Goal: Transaction & Acquisition: Purchase product/service

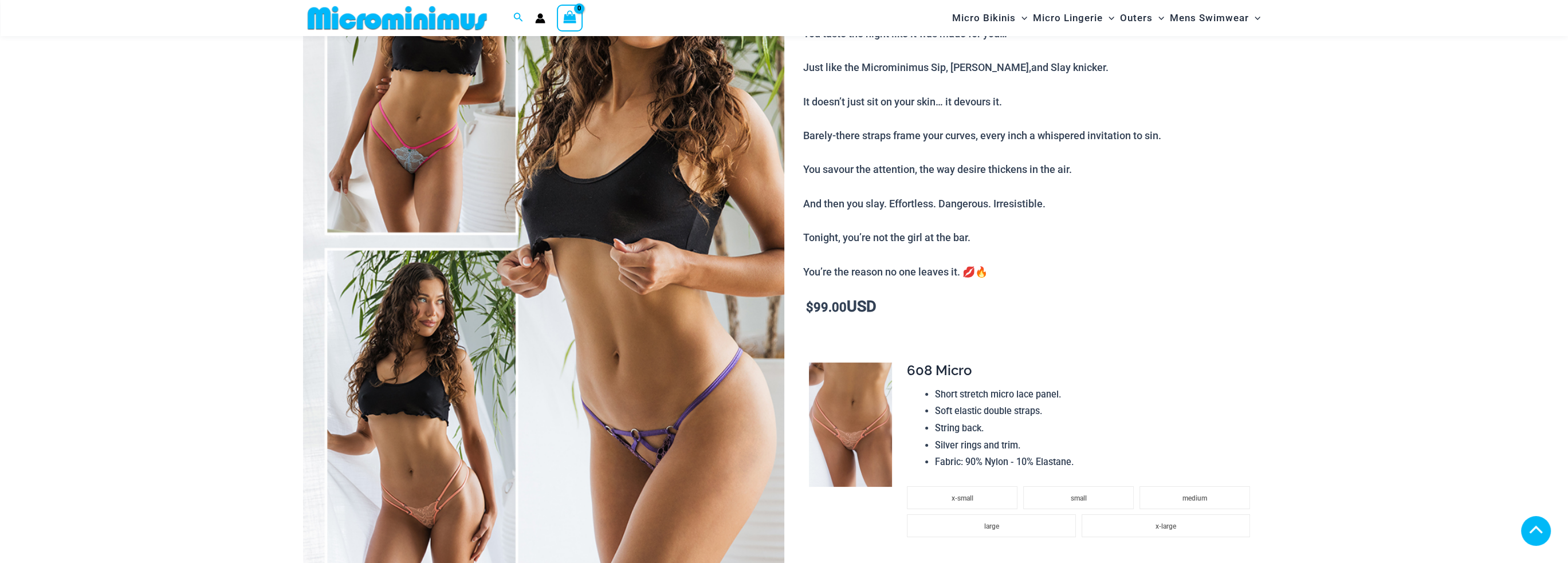
scroll to position [1483, 0]
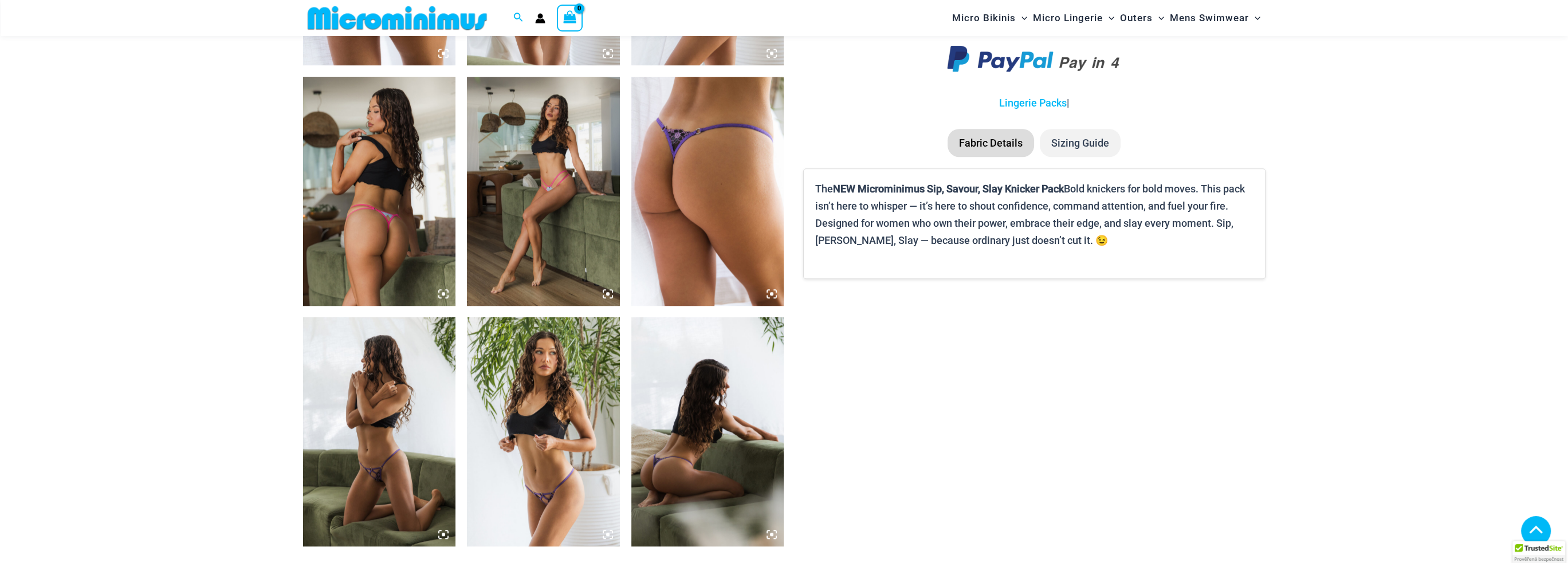
click at [402, 407] on img at bounding box center [379, 432] width 153 height 229
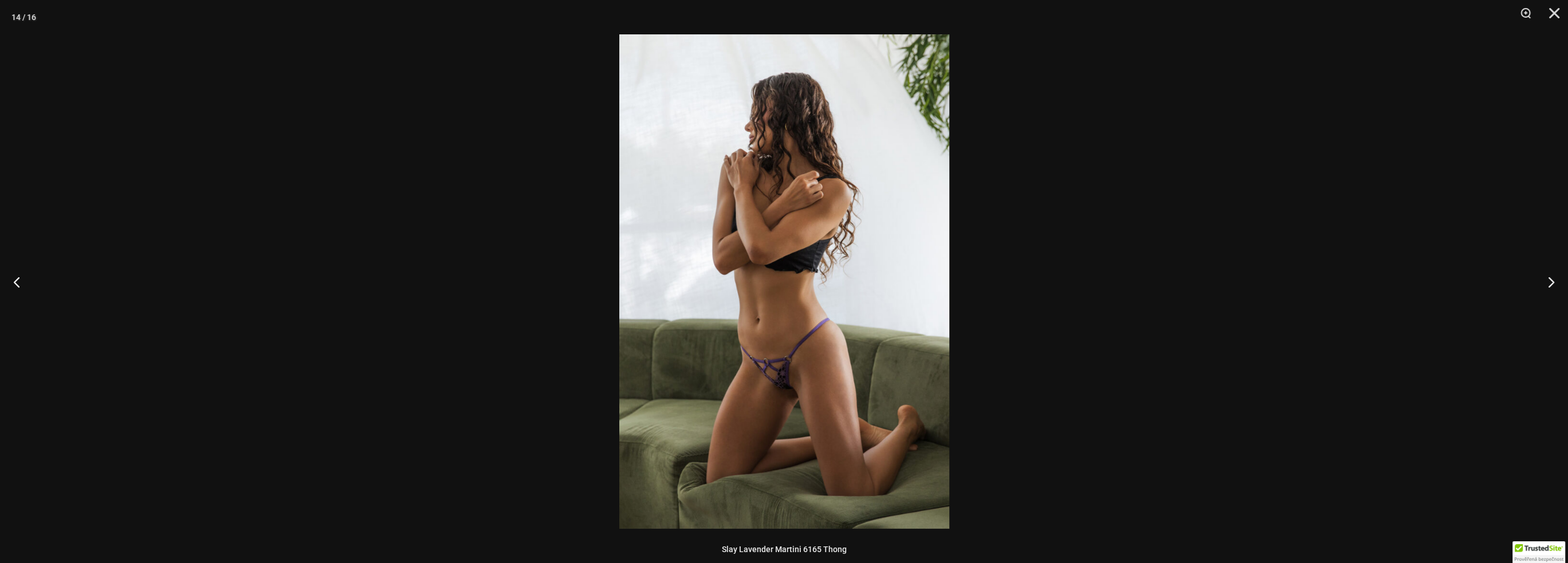
click at [1565, 19] on div at bounding box center [784, 281] width 1568 height 563
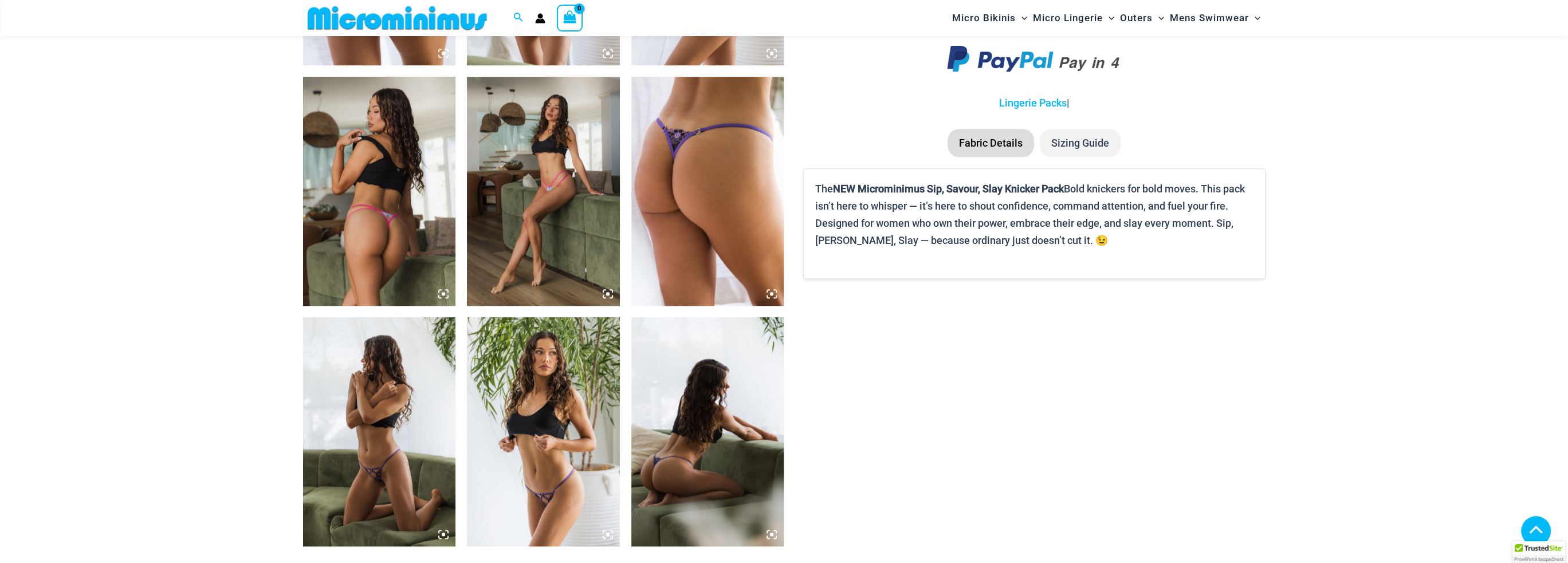
click at [1558, 13] on div "Search for: Search Search No products in the cart. No products in the cart. Con…" at bounding box center [784, 18] width 1567 height 36
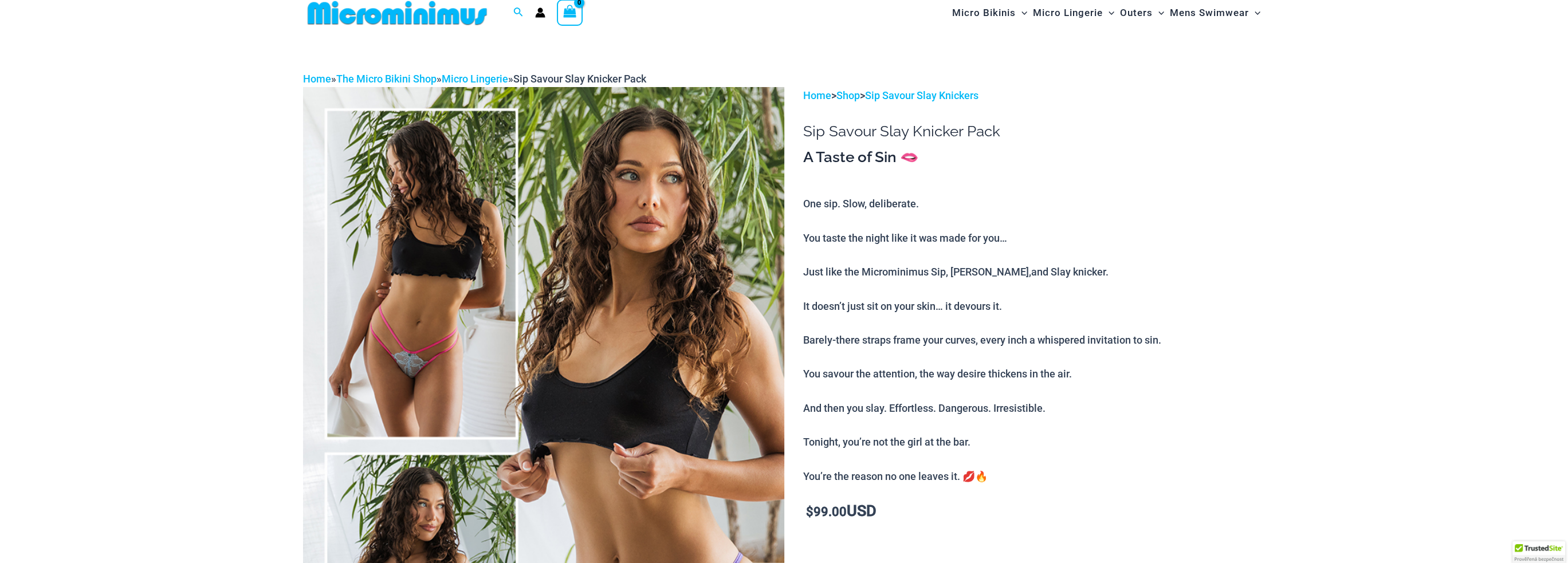
scroll to position [0, 0]
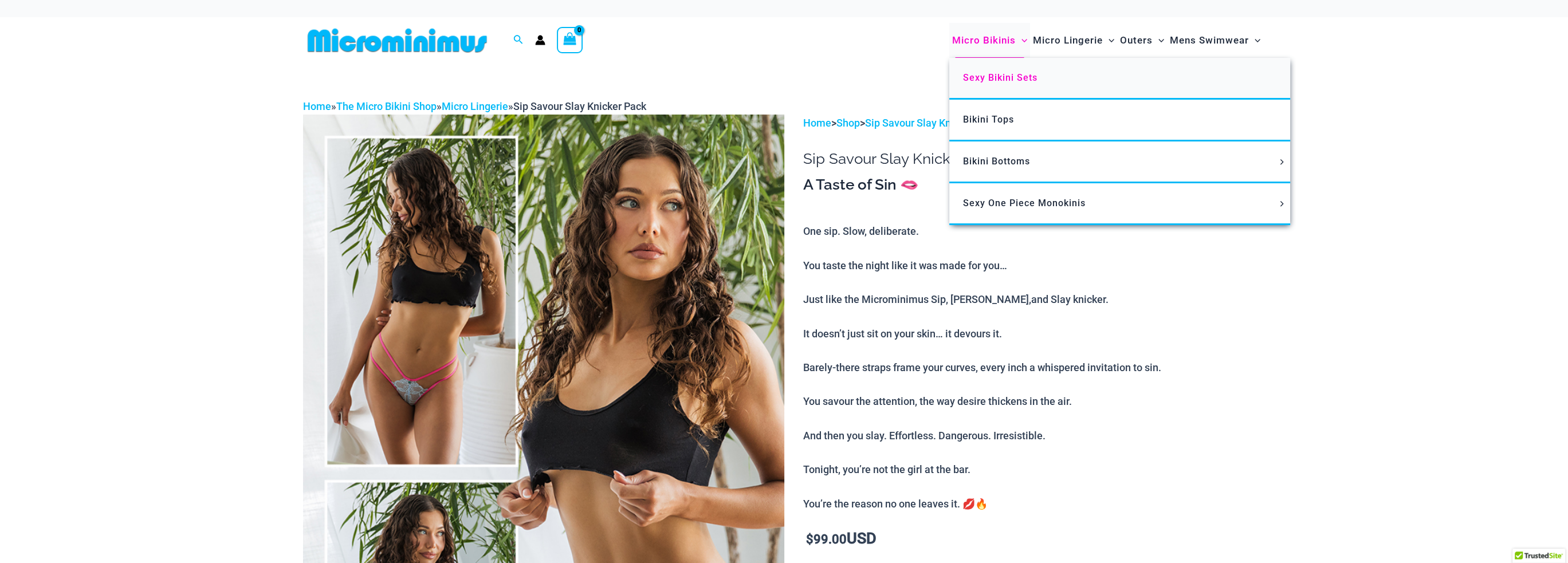
click at [1002, 74] on span "Sexy Bikini Sets" at bounding box center [1000, 78] width 74 height 11
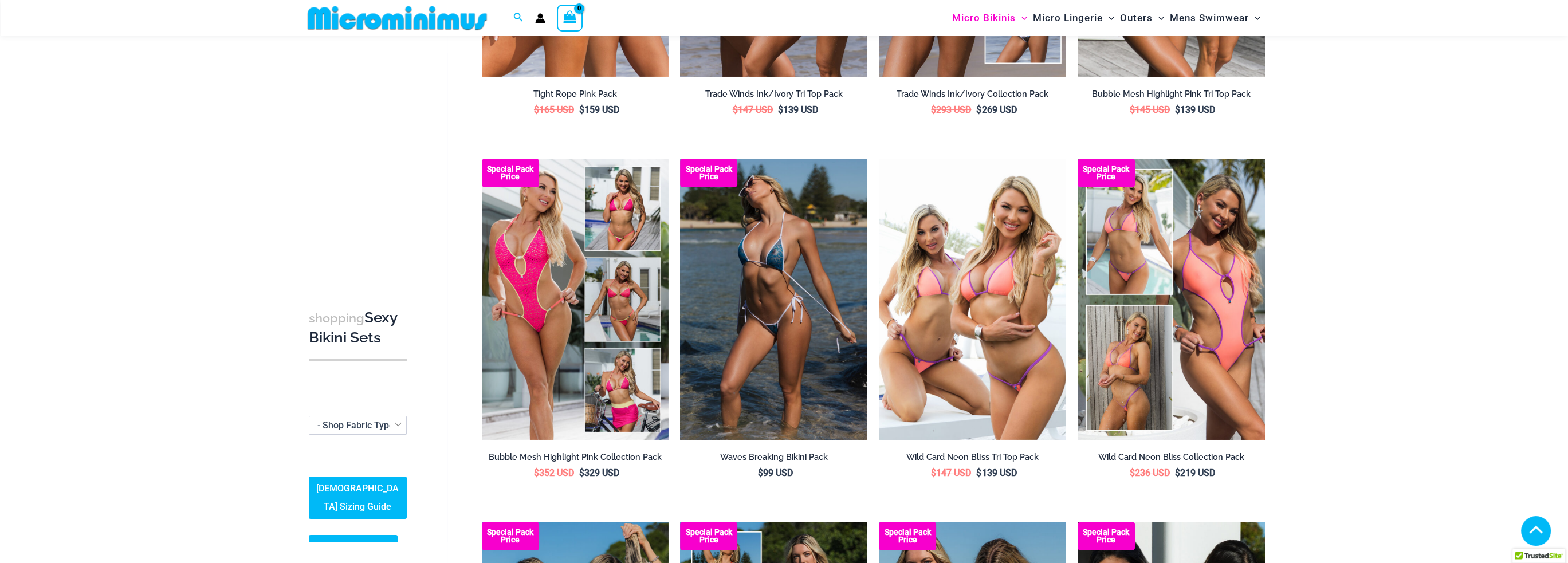
scroll to position [334, 0]
